Goal: Find specific page/section: Find specific page/section

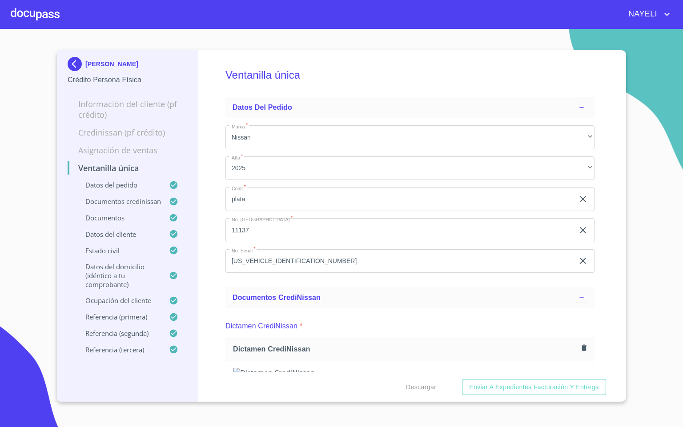
scroll to position [467, 0]
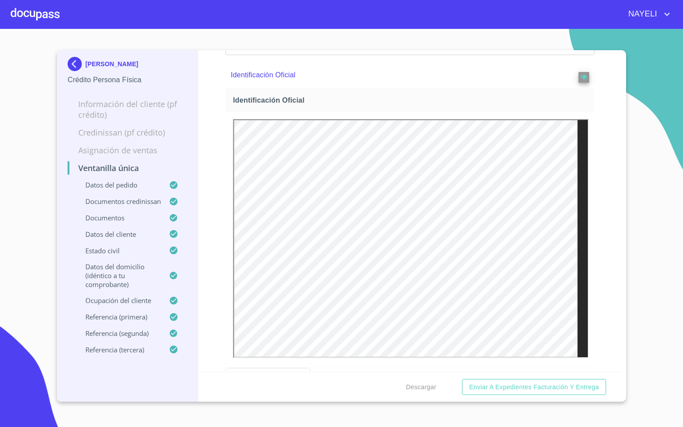
click at [27, 19] on div at bounding box center [35, 14] width 49 height 28
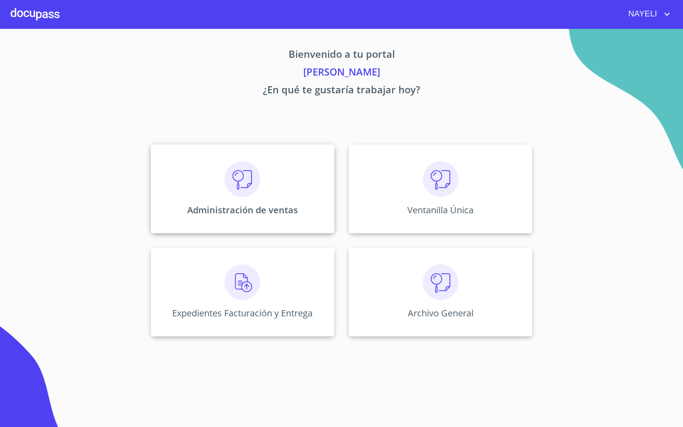
click at [265, 176] on div "Administración de ventas" at bounding box center [243, 189] width 184 height 89
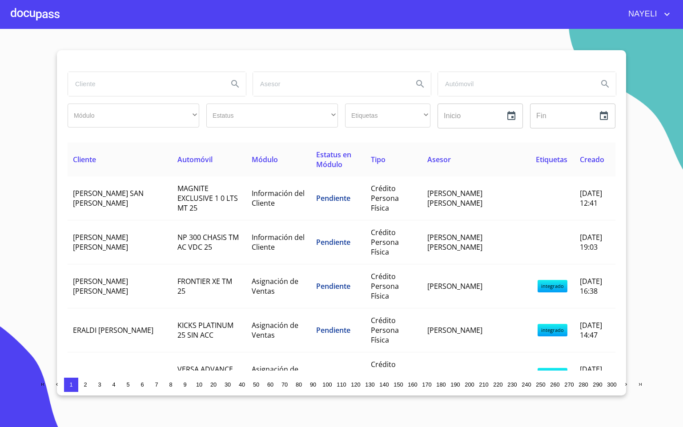
click at [132, 89] on input "search" at bounding box center [144, 84] width 153 height 24
type input "[PERSON_NAME]"
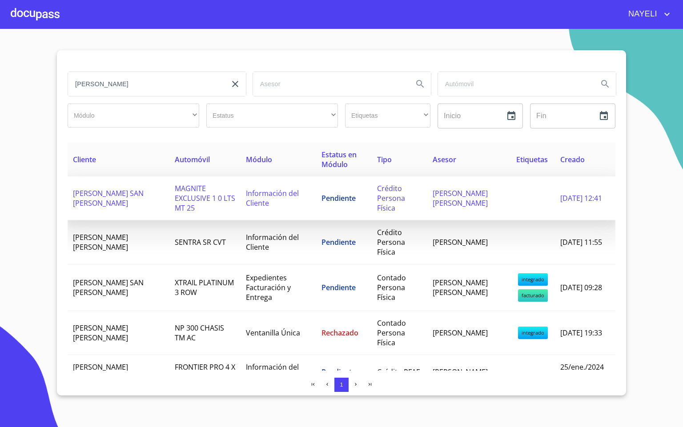
click at [229, 201] on td "MAGNITE EXCLUSIVE 1 0 LTS MT 25" at bounding box center [205, 199] width 72 height 44
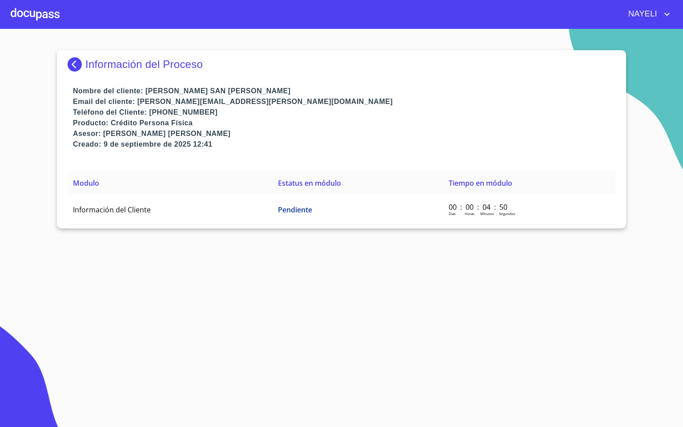
click at [77, 62] on img at bounding box center [77, 64] width 18 height 14
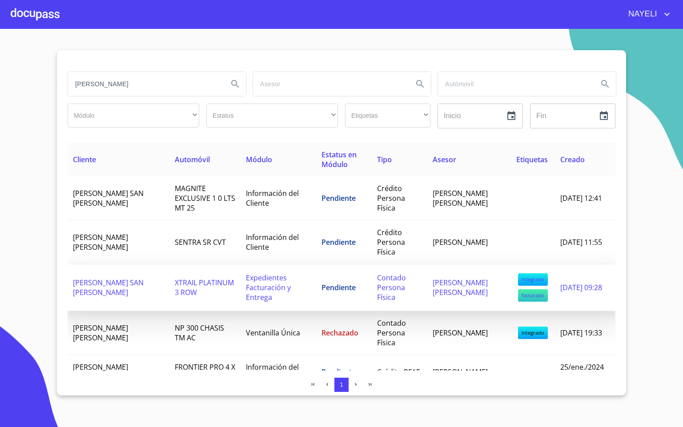
click at [180, 278] on span "XTRAIL PLATINUM 3 ROW" at bounding box center [204, 288] width 59 height 20
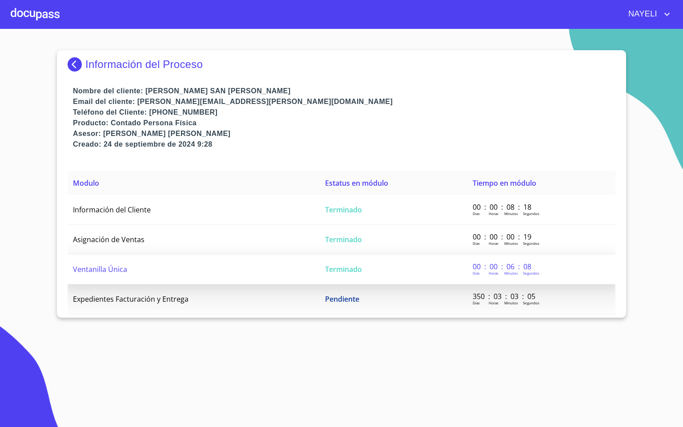
click at [175, 274] on td "Ventanilla Única" at bounding box center [194, 270] width 252 height 30
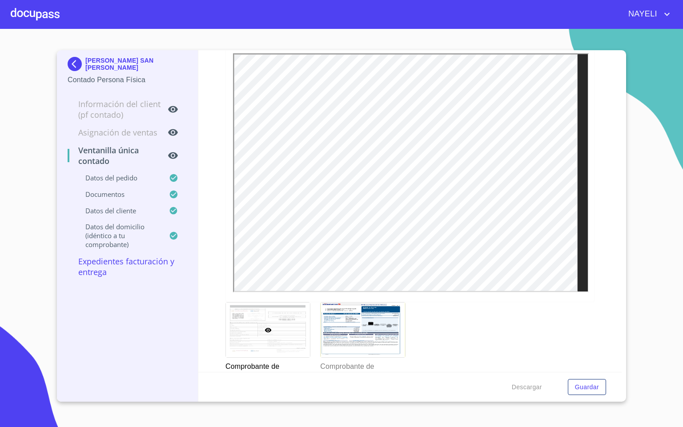
scroll to position [734, 0]
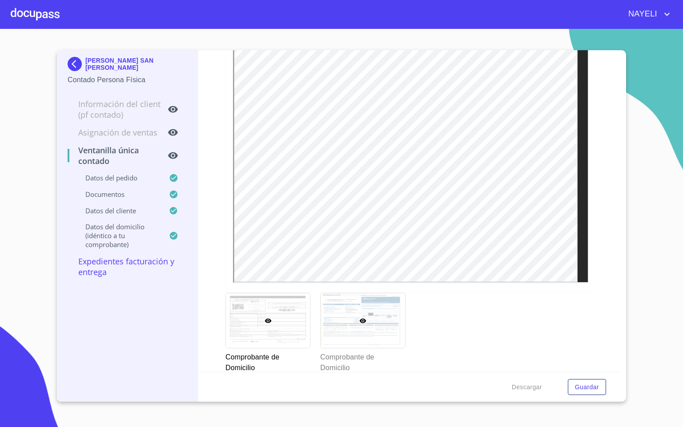
click at [363, 318] on div at bounding box center [363, 321] width 84 height 55
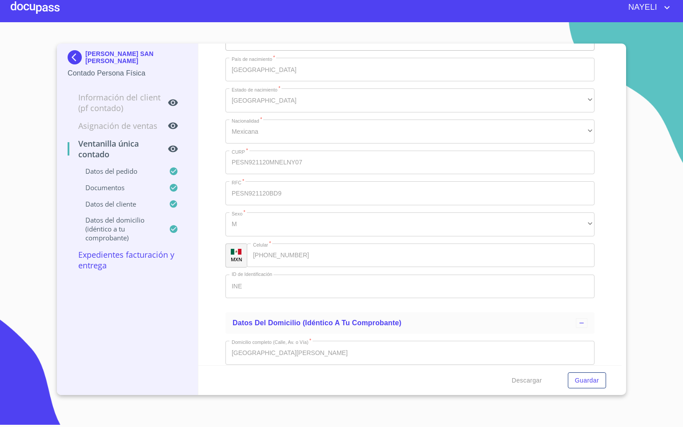
scroll to position [1609, 0]
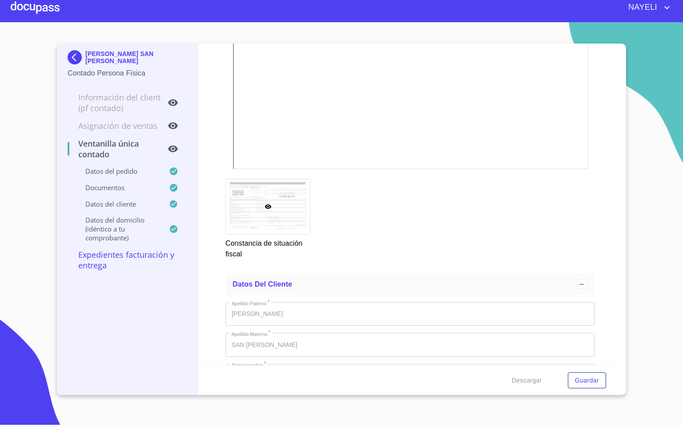
click at [27, 7] on div at bounding box center [35, 7] width 49 height 28
